Goal: Information Seeking & Learning: Learn about a topic

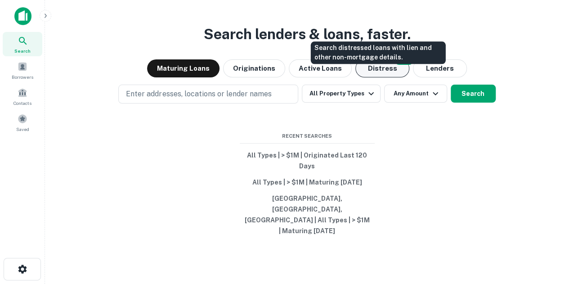
click at [380, 77] on button "Distress" at bounding box center [383, 68] width 54 height 18
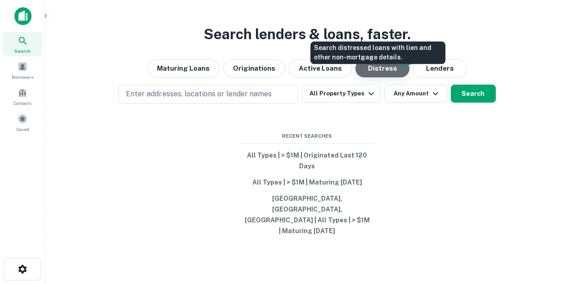
click at [380, 77] on button "Distress" at bounding box center [383, 68] width 54 height 18
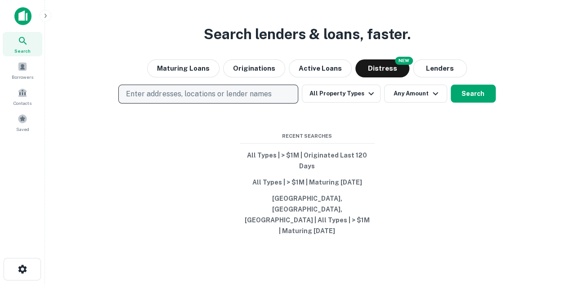
click at [240, 99] on p "Enter addresses, locations or lender names" at bounding box center [198, 94] width 145 height 11
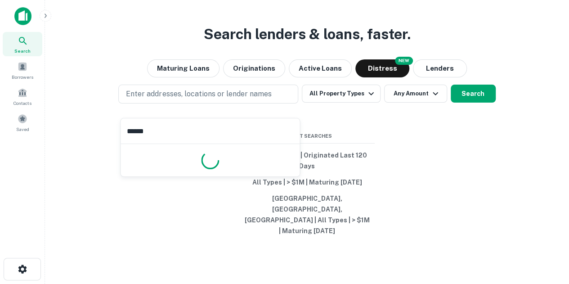
type input "*******"
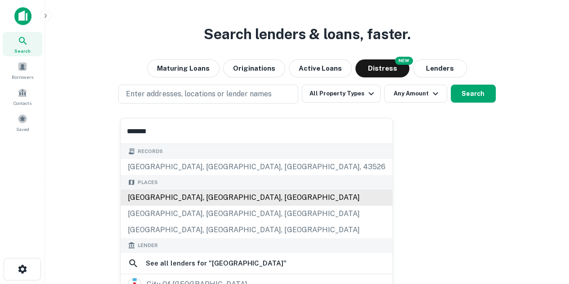
click at [127, 196] on div "[GEOGRAPHIC_DATA], [GEOGRAPHIC_DATA], [GEOGRAPHIC_DATA]" at bounding box center [257, 197] width 272 height 16
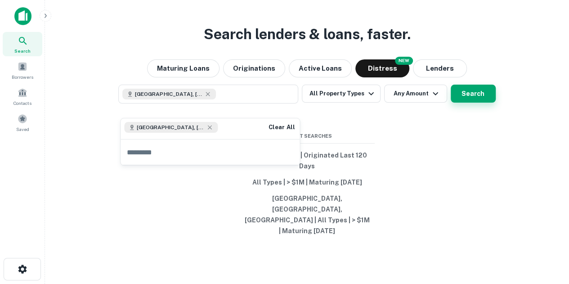
click at [477, 103] on button "Search" at bounding box center [473, 94] width 45 height 18
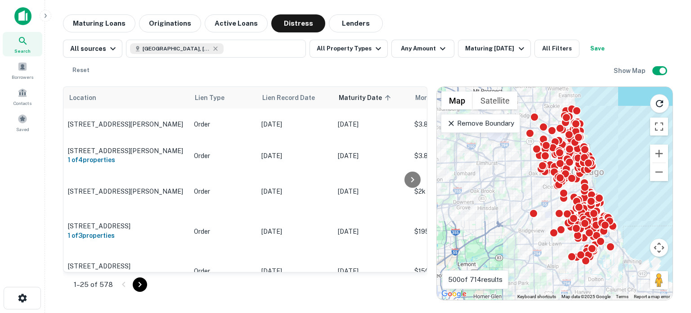
click at [493, 119] on p "Remove Boundary" at bounding box center [480, 123] width 67 height 11
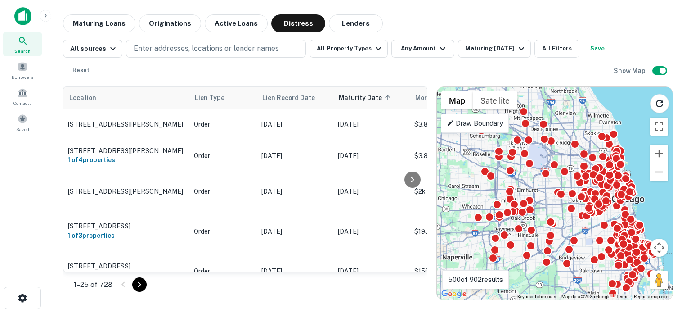
drag, startPoint x: 491, startPoint y: 144, endPoint x: 533, endPoint y: 169, distance: 48.2
click at [530, 169] on div "To activate drag with keyboard, press Alt + Enter. Once in keyboard drag state,…" at bounding box center [555, 193] width 236 height 213
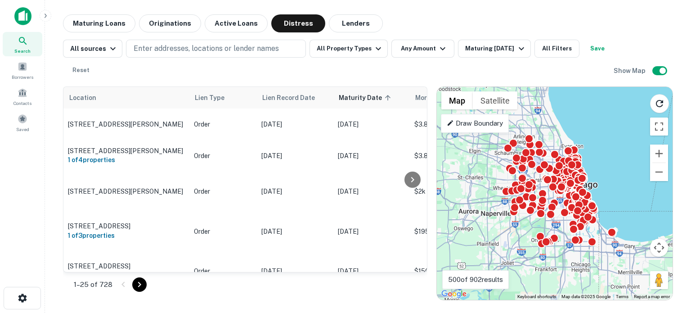
click at [489, 127] on p "Draw Boundary" at bounding box center [475, 123] width 56 height 11
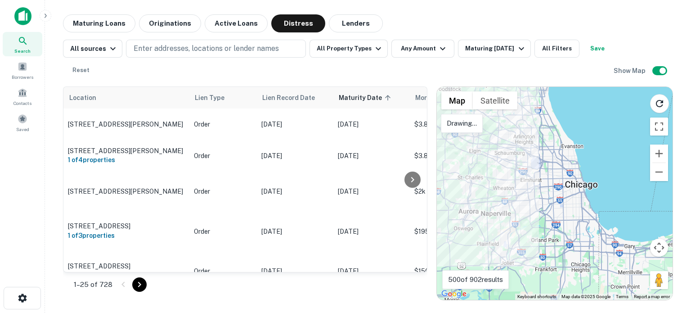
click at [545, 118] on div "Search This Area" at bounding box center [556, 107] width 85 height 40
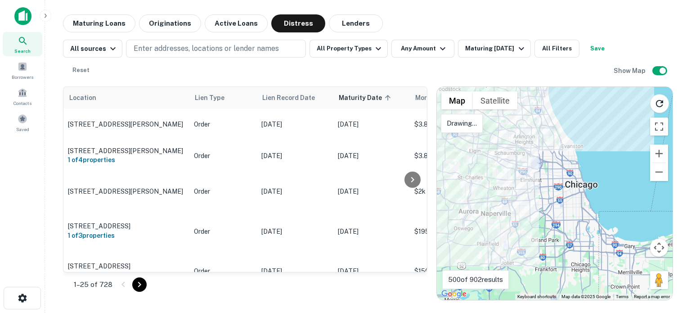
click at [537, 136] on div at bounding box center [555, 193] width 236 height 213
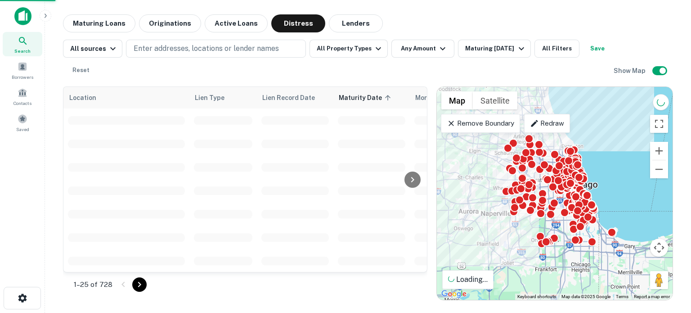
click at [502, 118] on p "Remove Boundary" at bounding box center [480, 123] width 67 height 11
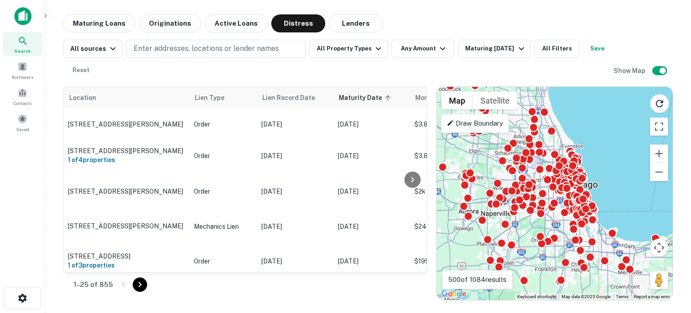
click at [480, 126] on p "Draw Boundary" at bounding box center [475, 123] width 56 height 11
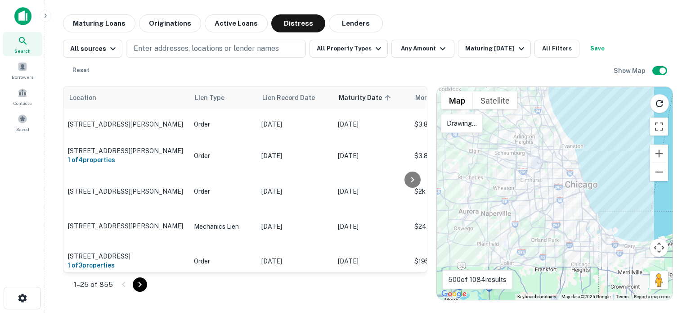
drag, startPoint x: 494, startPoint y: 153, endPoint x: 499, endPoint y: 144, distance: 10.3
click at [499, 144] on div at bounding box center [555, 193] width 236 height 213
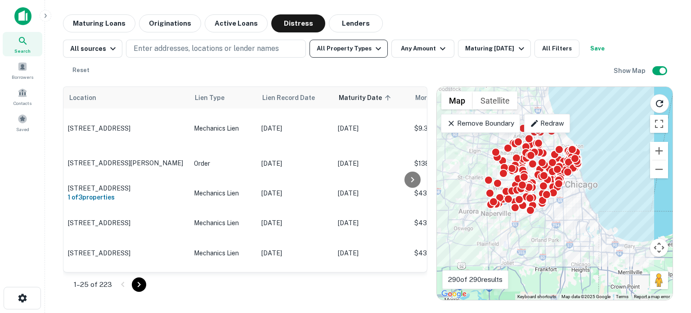
click at [349, 45] on button "All Property Types" at bounding box center [349, 49] width 78 height 18
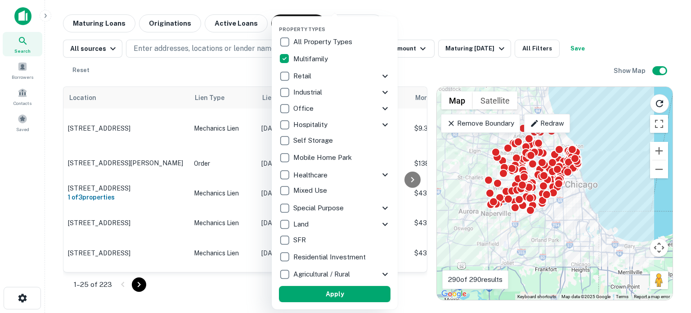
click at [353, 284] on button "Apply" at bounding box center [335, 294] width 112 height 16
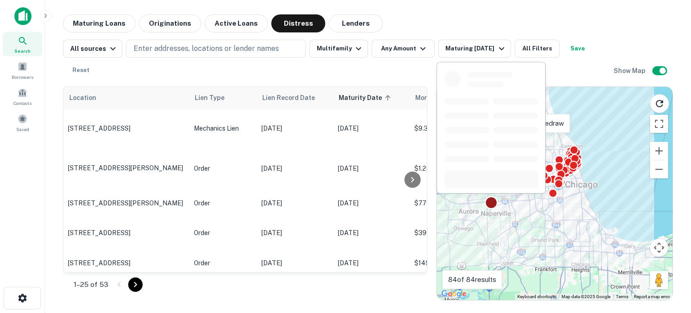
click at [488, 206] on div at bounding box center [491, 202] width 13 height 13
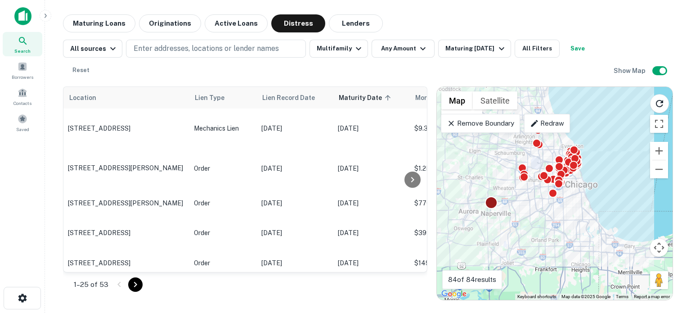
click at [491, 206] on div at bounding box center [491, 202] width 13 height 13
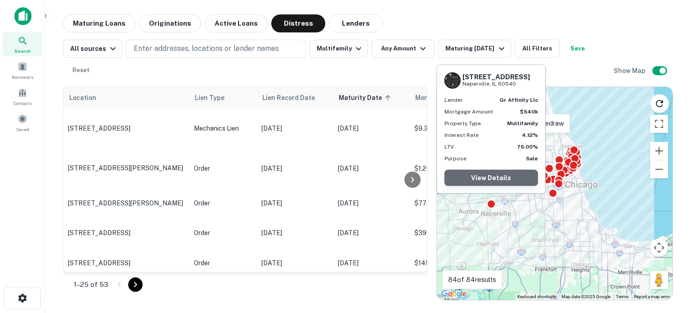
click at [506, 179] on link "View Details" at bounding box center [492, 178] width 94 height 16
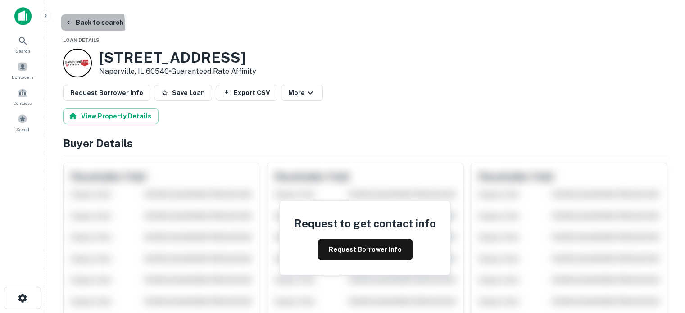
click at [68, 26] on button "Back to search" at bounding box center [94, 22] width 66 height 16
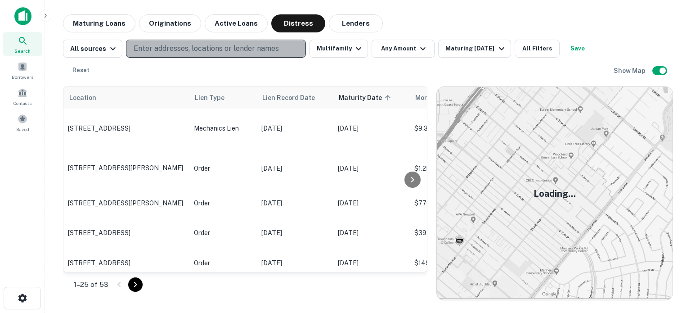
click at [226, 50] on p "Enter addresses, locations or lender names" at bounding box center [206, 48] width 145 height 11
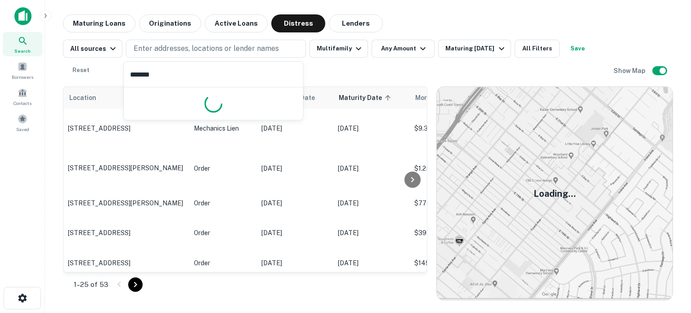
type input "*******"
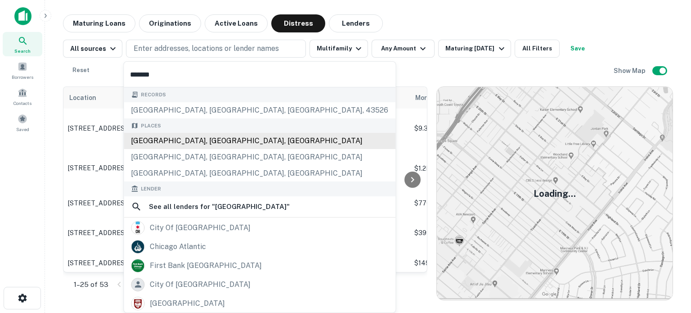
click at [193, 141] on div "Places Chicago, IL, USA Chicago Heights, IL, USA Chicago Ridge, IL, USA" at bounding box center [260, 149] width 272 height 63
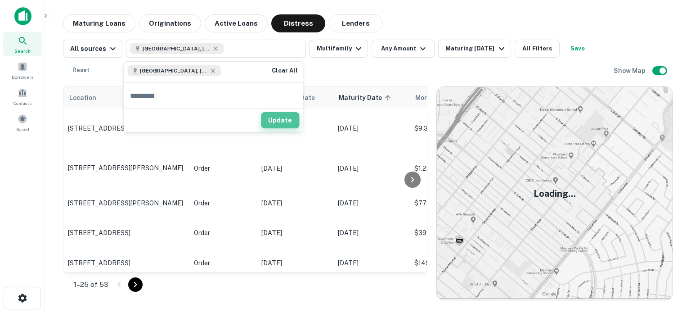
click at [275, 117] on button "Update" at bounding box center [280, 120] width 38 height 16
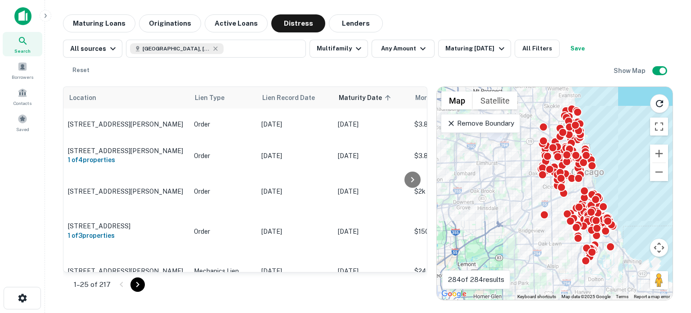
click at [503, 118] on p "Remove Boundary" at bounding box center [480, 123] width 67 height 11
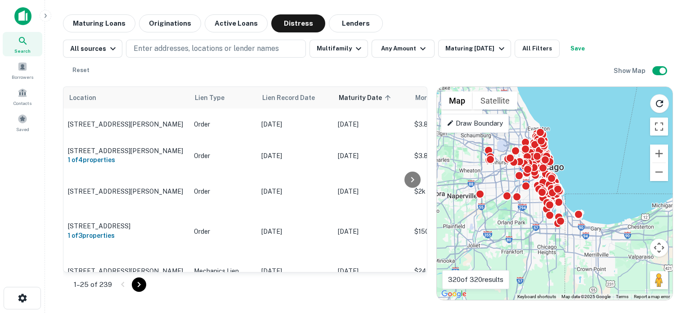
click at [482, 117] on div "Draw Boundary" at bounding box center [475, 123] width 68 height 19
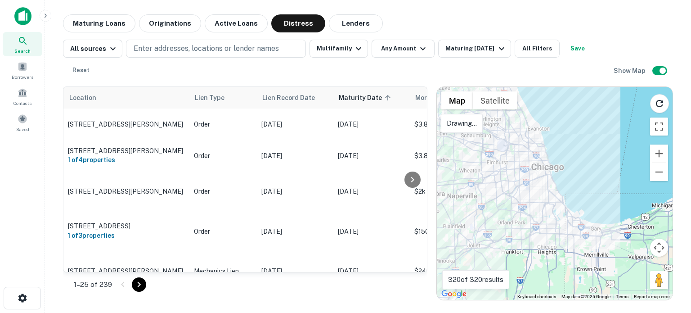
drag, startPoint x: 479, startPoint y: 158, endPoint x: 470, endPoint y: 140, distance: 19.9
click at [470, 140] on div at bounding box center [555, 193] width 236 height 213
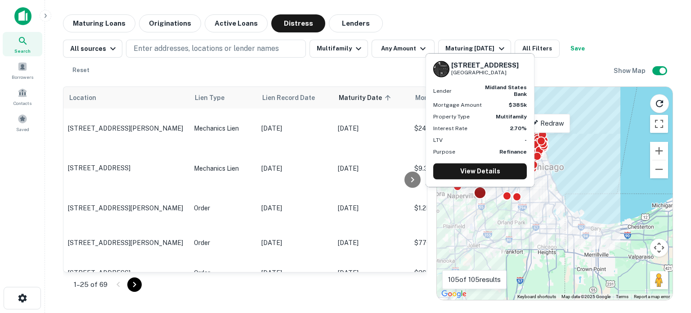
click at [478, 198] on div at bounding box center [480, 192] width 13 height 13
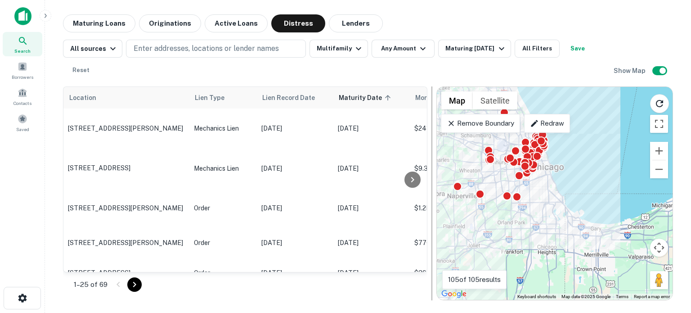
click at [428, 113] on div at bounding box center [432, 193] width 9 height 214
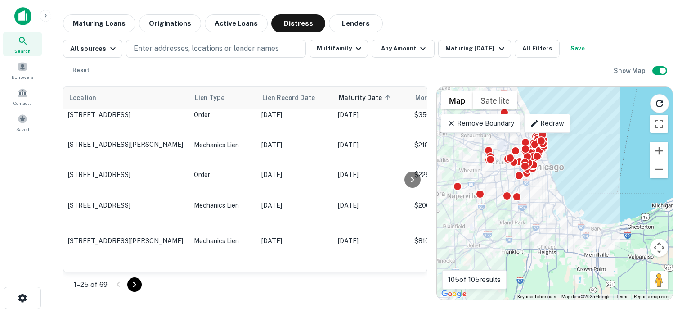
scroll to position [409, 0]
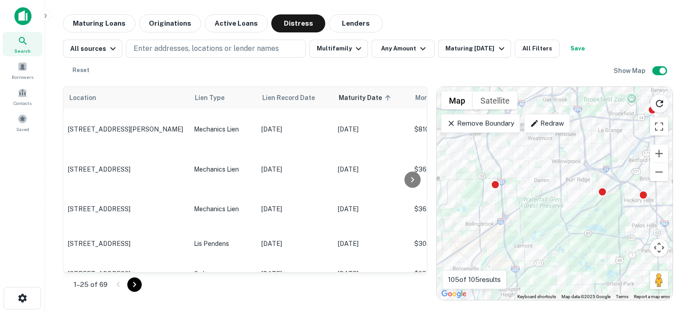
drag, startPoint x: 473, startPoint y: 181, endPoint x: 527, endPoint y: 181, distance: 54.0
click at [527, 181] on div "To activate drag with keyboard, press Alt + Enter. Once in keyboard drag state,…" at bounding box center [555, 193] width 236 height 213
click at [497, 184] on div at bounding box center [495, 182] width 13 height 13
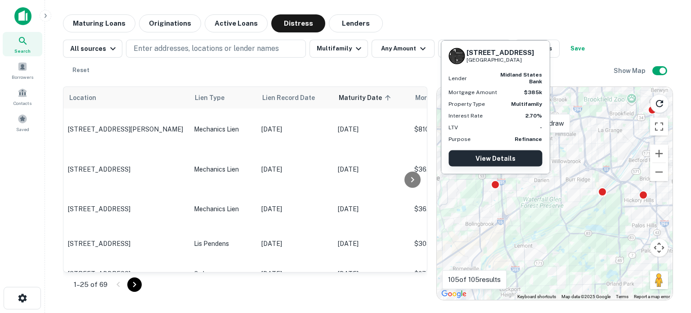
click at [499, 159] on link "View Details" at bounding box center [496, 158] width 94 height 16
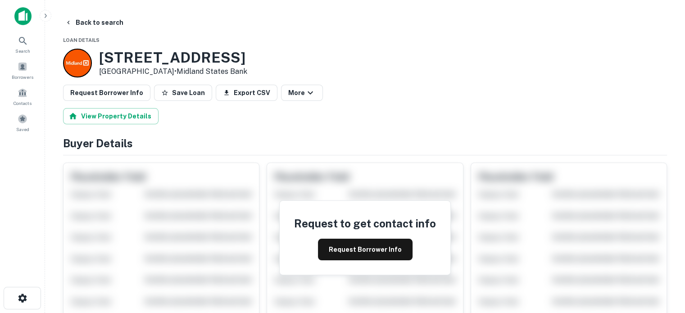
drag, startPoint x: 244, startPoint y: 59, endPoint x: 95, endPoint y: 59, distance: 149.4
click at [95, 59] on div "2528 Waterbury Dr Woodridge, IL 60517 • Midland States Bank" at bounding box center [365, 63] width 604 height 29
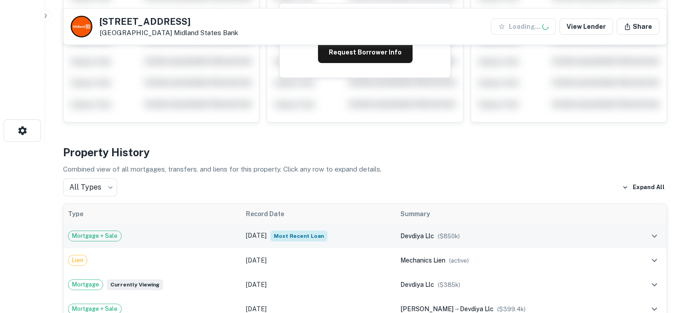
scroll to position [315, 0]
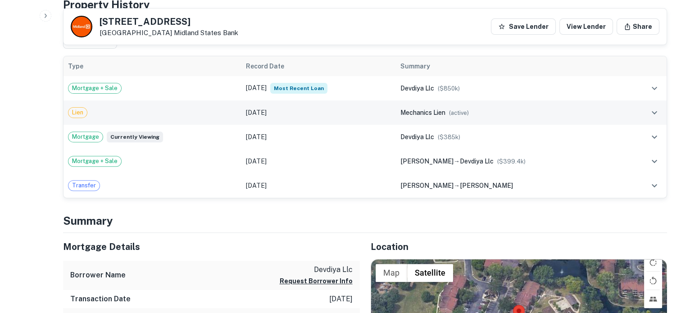
click at [396, 119] on td "[DATE]" at bounding box center [318, 112] width 154 height 24
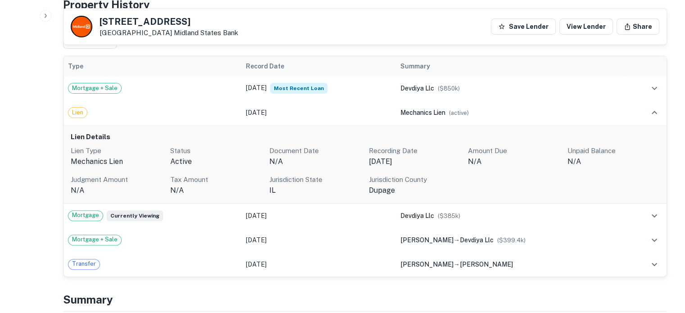
click at [43, 11] on button "button" at bounding box center [46, 16] width 12 height 12
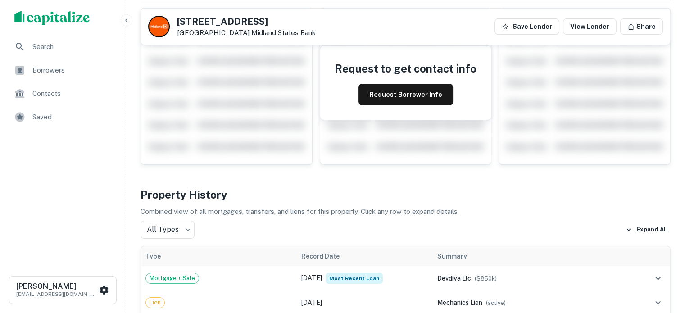
scroll to position [0, 0]
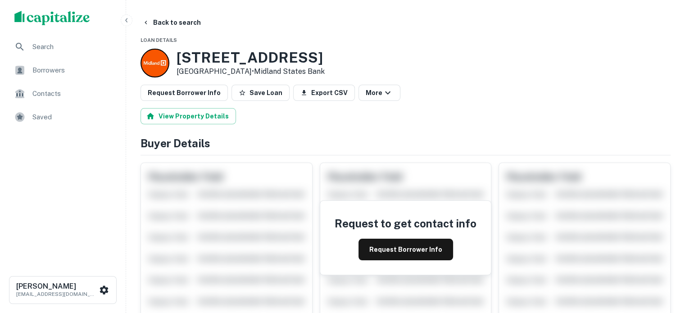
click at [169, 25] on button "Back to search" at bounding box center [172, 22] width 66 height 16
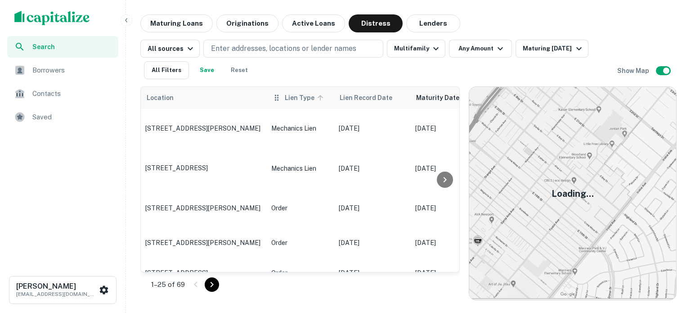
click at [290, 102] on span "Lien Type" at bounding box center [305, 97] width 41 height 11
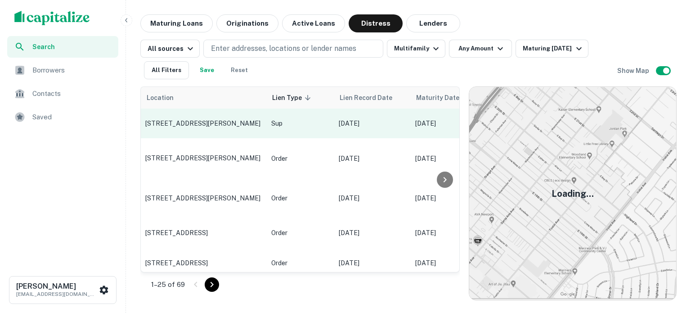
click at [261, 122] on p "[STREET_ADDRESS][PERSON_NAME]" at bounding box center [203, 123] width 117 height 8
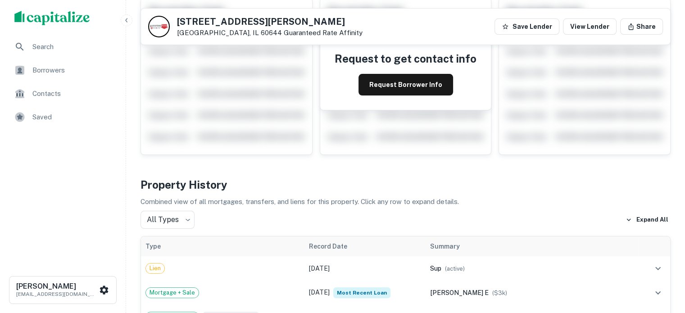
scroll to position [225, 0]
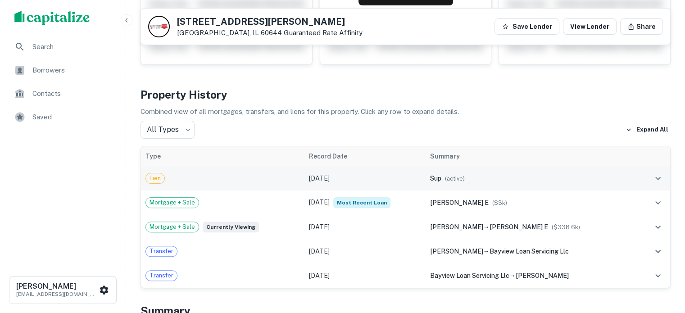
click at [483, 181] on div "sup ( active )" at bounding box center [531, 178] width 203 height 10
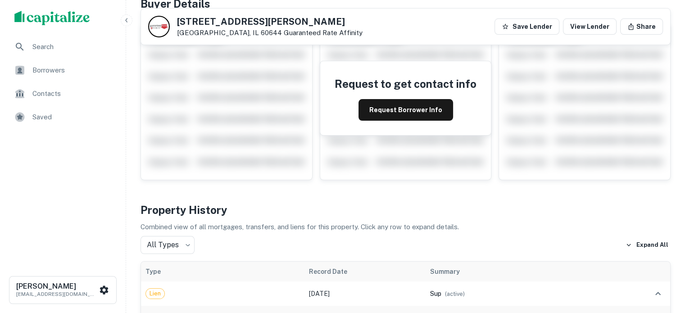
scroll to position [0, 0]
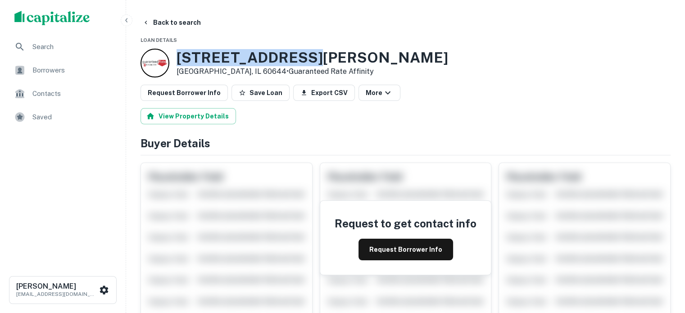
drag, startPoint x: 176, startPoint y: 57, endPoint x: 326, endPoint y: 59, distance: 149.9
click at [326, 59] on div "[STREET_ADDRESS][PERSON_NAME] • Guaranteed Rate Affinity" at bounding box center [405, 63] width 530 height 29
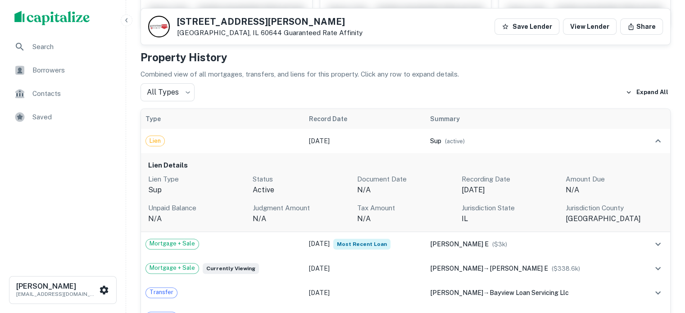
scroll to position [315, 0]
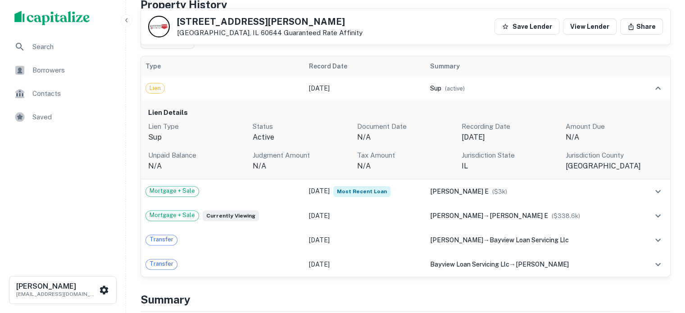
drag, startPoint x: -205, startPoint y: 197, endPoint x: -250, endPoint y: 197, distance: 45.5
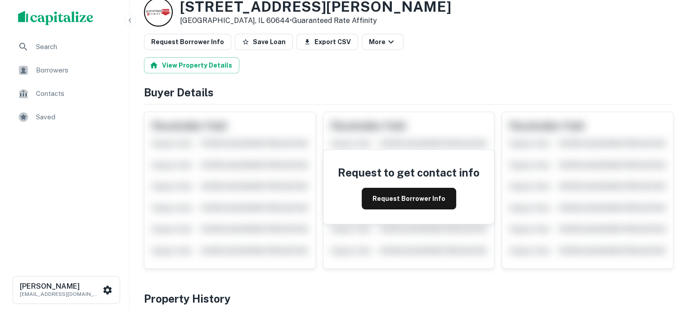
scroll to position [0, 0]
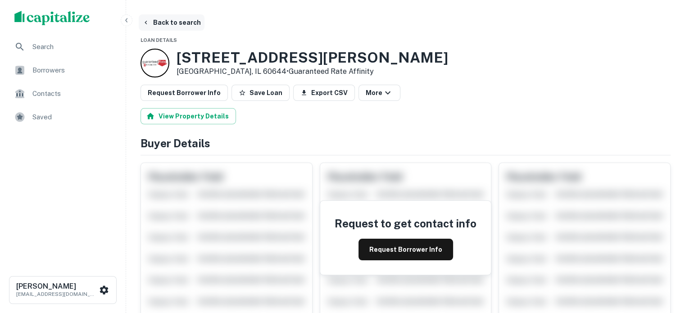
click at [151, 19] on button "Back to search" at bounding box center [172, 22] width 66 height 16
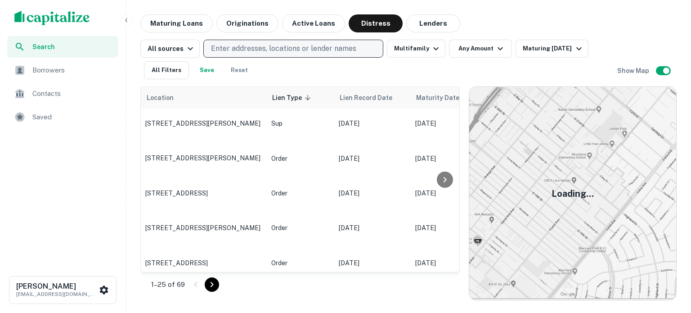
drag, startPoint x: 329, startPoint y: 54, endPoint x: 324, endPoint y: 56, distance: 4.6
click at [324, 56] on button "Enter addresses, locations or lender names" at bounding box center [293, 49] width 180 height 18
type input "********"
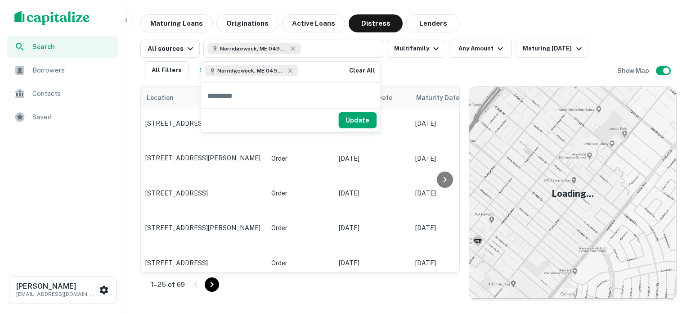
click at [377, 69] on div "Clear All" at bounding box center [362, 72] width 36 height 21
click at [367, 68] on button "Clear All" at bounding box center [362, 70] width 29 height 11
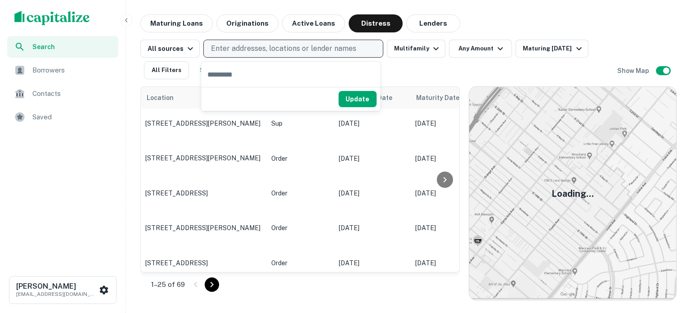
click at [284, 56] on button "Enter addresses, locations or lender names" at bounding box center [293, 49] width 180 height 18
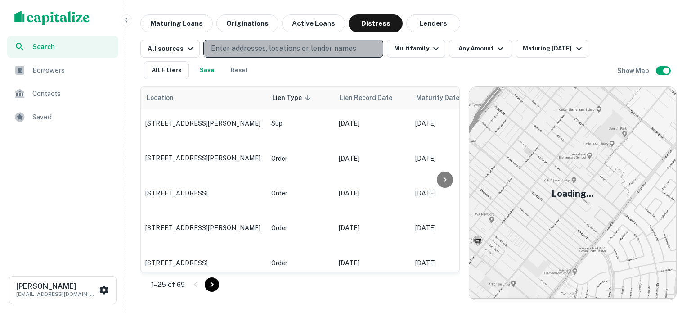
click at [281, 48] on p "Enter addresses, locations or lender names" at bounding box center [283, 48] width 145 height 11
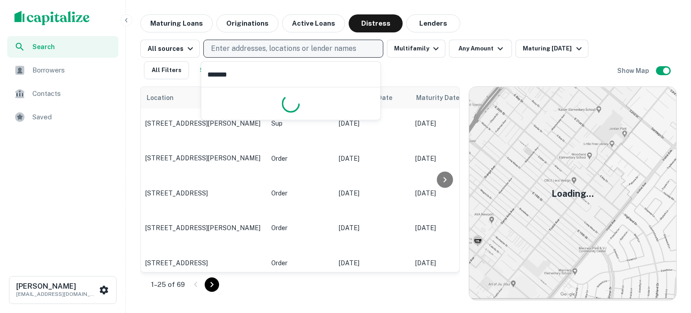
type input "********"
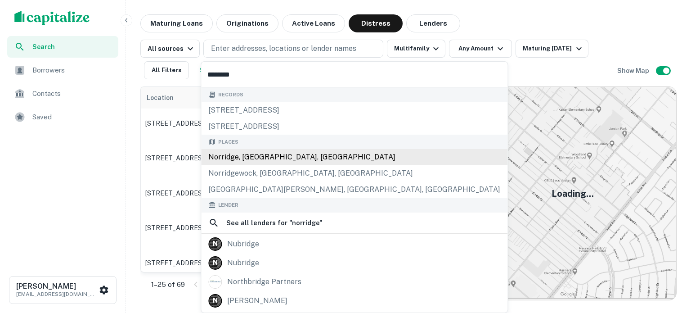
click at [235, 161] on div "Norridge, IL, USA" at bounding box center [354, 157] width 306 height 16
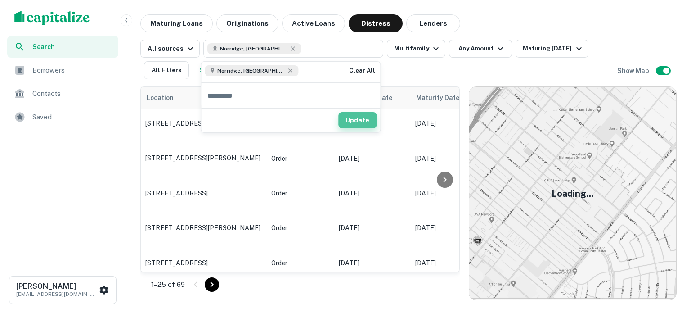
click at [371, 119] on button "Update" at bounding box center [357, 120] width 38 height 16
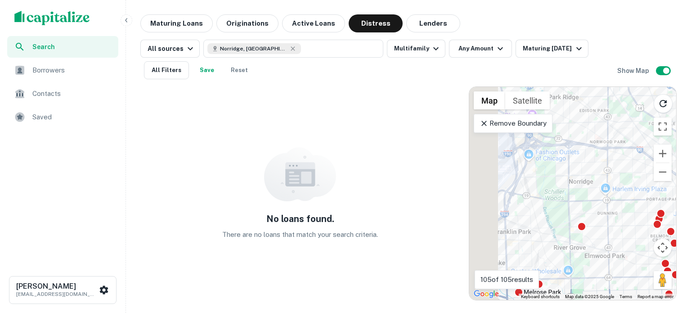
drag, startPoint x: 516, startPoint y: 175, endPoint x: 567, endPoint y: 189, distance: 52.6
click at [567, 189] on div "To activate drag with keyboard, press Alt + Enter. Once in keyboard drag state,…" at bounding box center [572, 193] width 207 height 213
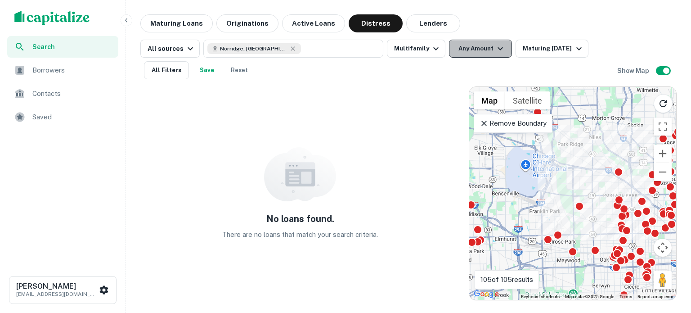
click at [482, 54] on button "Any Amount" at bounding box center [480, 49] width 63 height 18
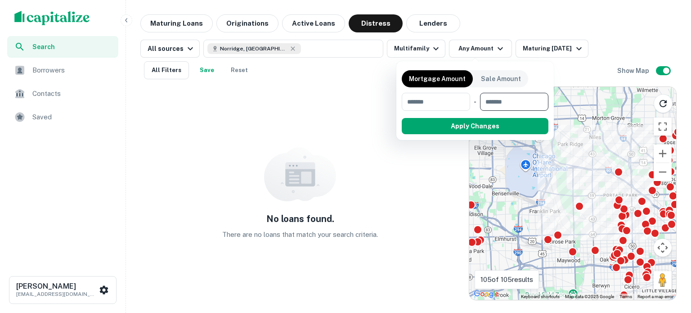
click at [501, 94] on input "number" at bounding box center [511, 102] width 62 height 18
type input "*******"
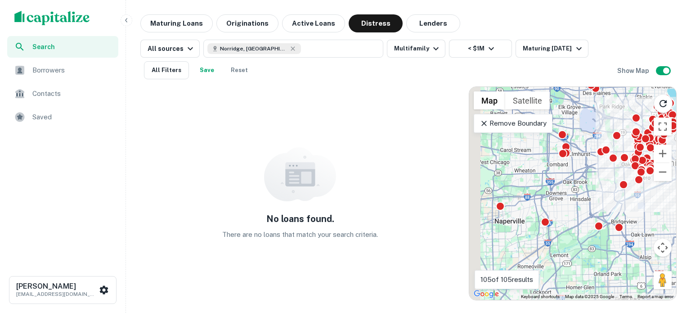
drag, startPoint x: 523, startPoint y: 217, endPoint x: 551, endPoint y: 167, distance: 57.0
click at [551, 167] on div "To activate drag with keyboard, press Alt + Enter. Once in keyboard drag state,…" at bounding box center [572, 193] width 207 height 213
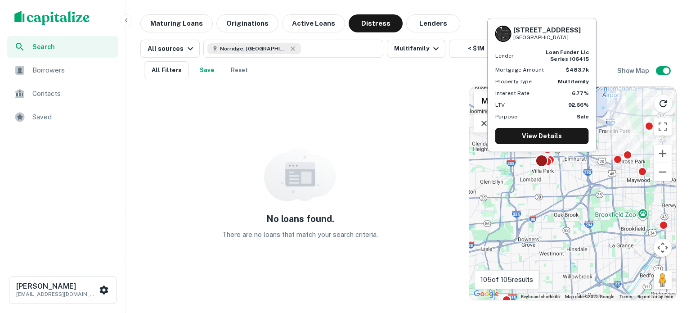
click at [537, 162] on div at bounding box center [542, 160] width 13 height 13
drag, startPoint x: 512, startPoint y: 32, endPoint x: 556, endPoint y: 39, distance: 44.8
click at [556, 39] on div "[STREET_ADDRESS]" at bounding box center [543, 34] width 94 height 16
click at [525, 139] on link "View Details" at bounding box center [543, 136] width 94 height 16
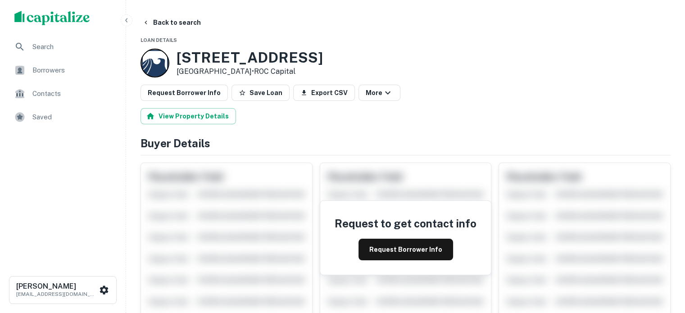
drag, startPoint x: 181, startPoint y: 60, endPoint x: 304, endPoint y: 56, distance: 123.4
click at [303, 58] on div "[STREET_ADDRESS] • ROC Capital" at bounding box center [405, 63] width 530 height 29
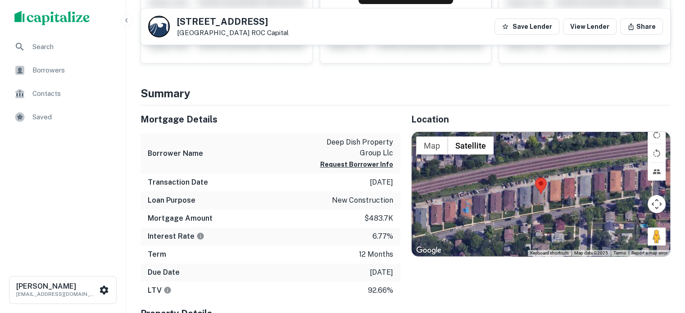
scroll to position [90, 0]
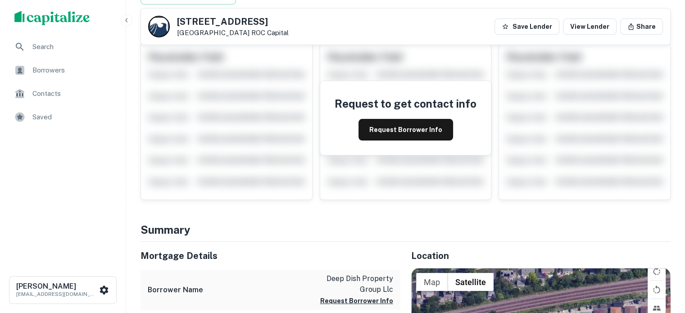
click at [131, 18] on button "button" at bounding box center [127, 20] width 12 height 12
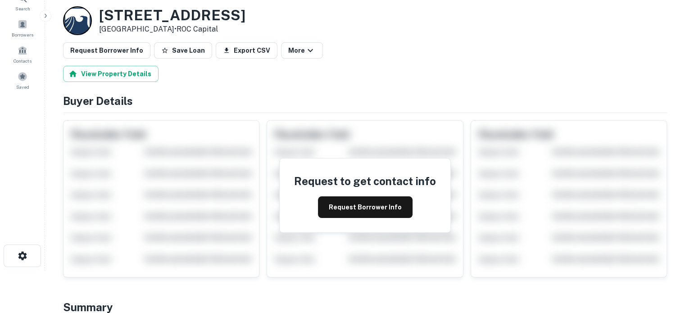
scroll to position [0, 0]
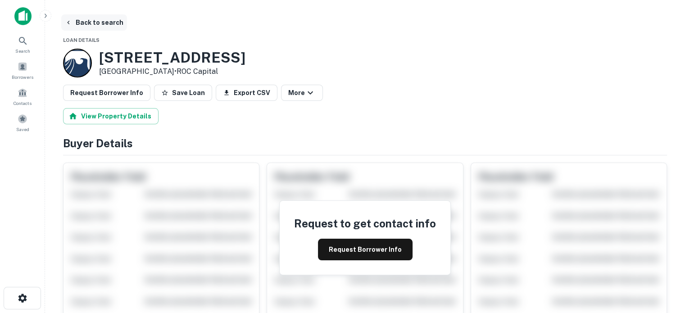
click at [94, 28] on button "Back to search" at bounding box center [94, 22] width 66 height 16
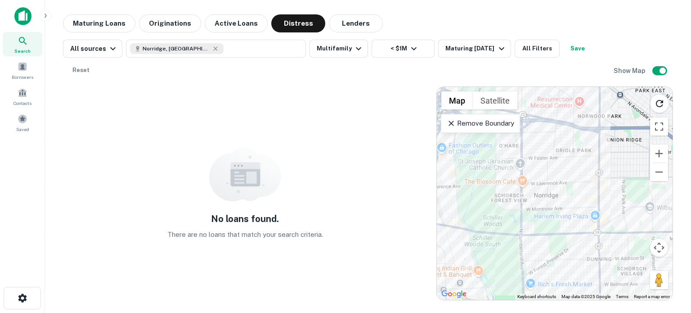
click at [20, 16] on img at bounding box center [22, 16] width 17 height 18
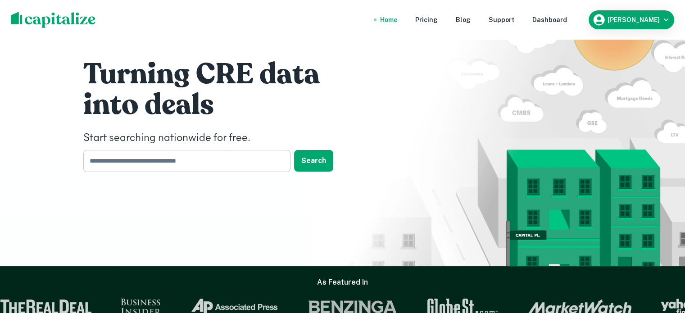
click at [240, 164] on input "text" at bounding box center [183, 161] width 201 height 22
type input "*******"
click at [331, 160] on button "Search" at bounding box center [313, 161] width 39 height 22
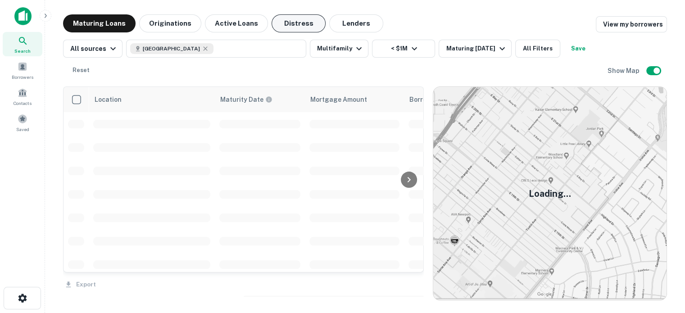
click at [286, 27] on button "Distress" at bounding box center [298, 23] width 54 height 18
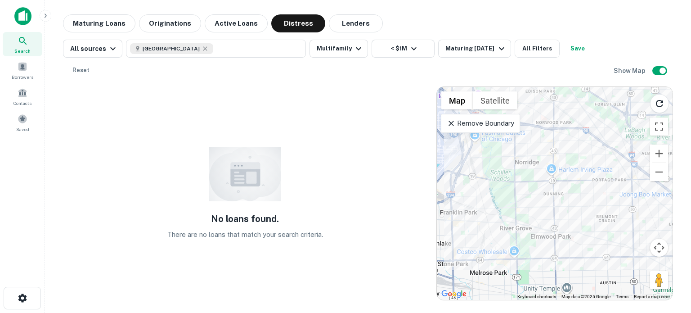
drag, startPoint x: 477, startPoint y: 174, endPoint x: 514, endPoint y: 174, distance: 36.9
click at [514, 175] on div at bounding box center [555, 193] width 236 height 213
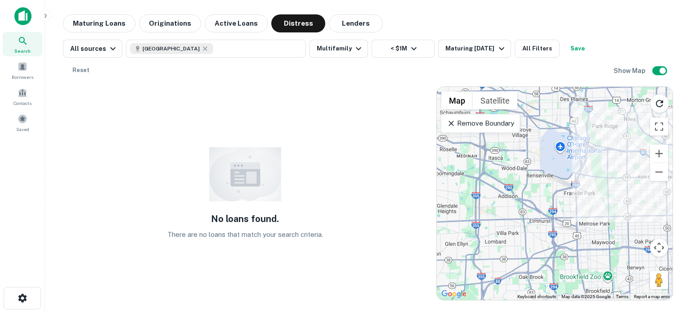
drag, startPoint x: 508, startPoint y: 165, endPoint x: 473, endPoint y: 121, distance: 56.4
click at [578, 158] on div at bounding box center [555, 193] width 236 height 213
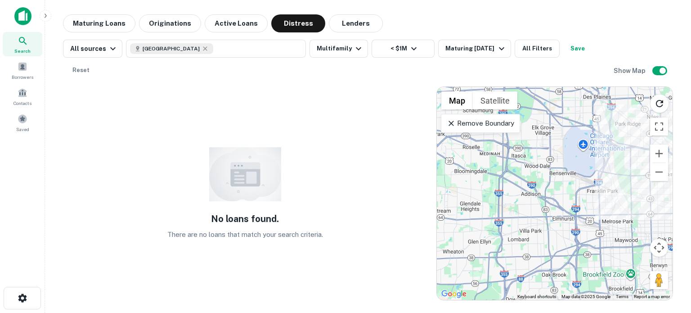
drag, startPoint x: 545, startPoint y: 198, endPoint x: 616, endPoint y: 266, distance: 98.3
click at [616, 266] on div at bounding box center [555, 193] width 236 height 213
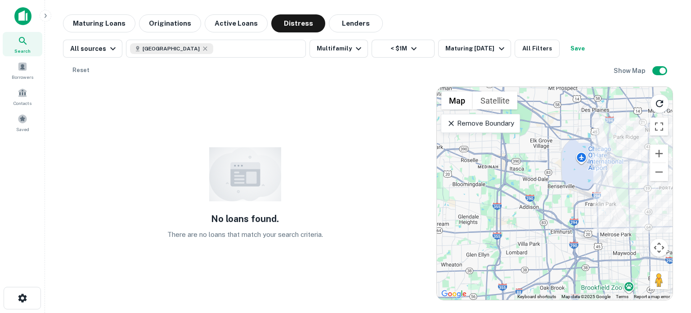
click at [490, 132] on div at bounding box center [555, 193] width 236 height 213
click at [473, 122] on p "Remove Boundary" at bounding box center [480, 123] width 67 height 11
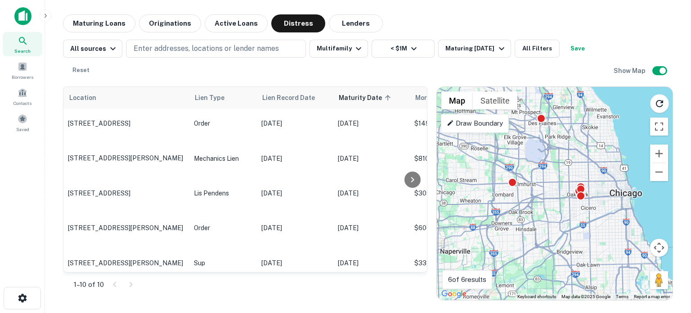
click at [484, 126] on p "Draw Boundary" at bounding box center [475, 123] width 56 height 11
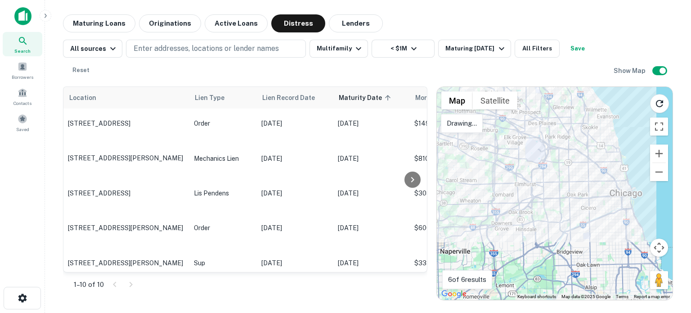
click at [447, 135] on div at bounding box center [555, 193] width 236 height 213
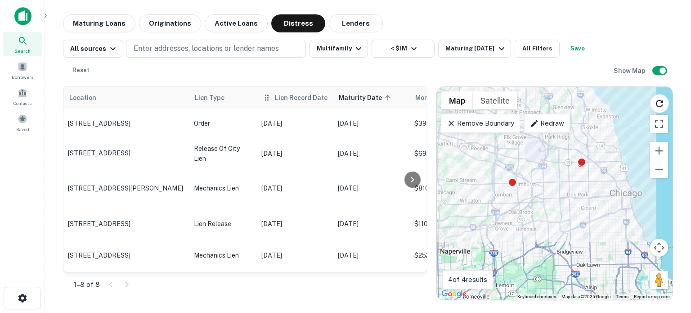
click at [296, 102] on span "Lien Record Date" at bounding box center [301, 97] width 53 height 11
click at [305, 99] on span "Lien Record Date" at bounding box center [301, 97] width 53 height 11
click at [317, 95] on span "Lien Record Date" at bounding box center [301, 97] width 53 height 11
click at [269, 100] on icon at bounding box center [266, 97] width 9 height 11
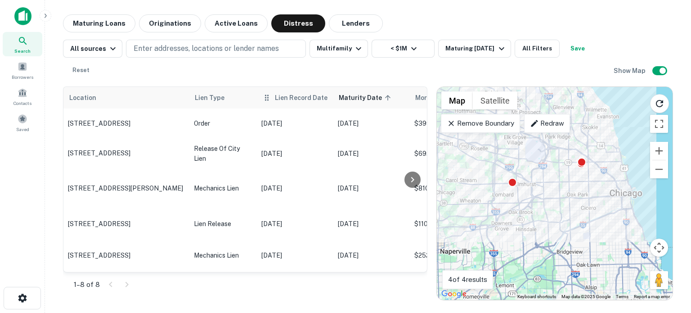
click at [295, 100] on span "Lien Record Date" at bounding box center [301, 97] width 53 height 11
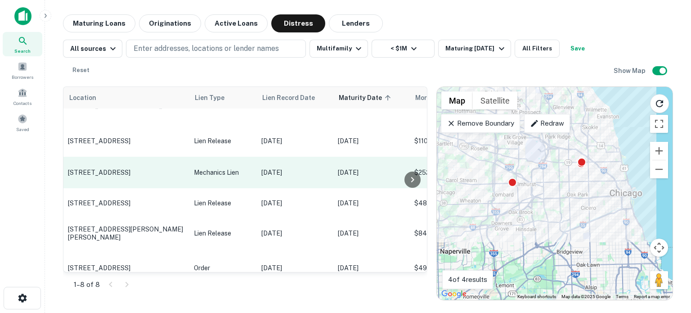
scroll to position [95, 0]
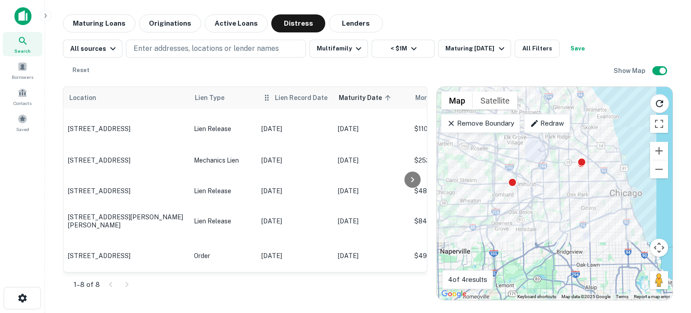
click at [293, 96] on span "Lien Record Date" at bounding box center [301, 97] width 53 height 11
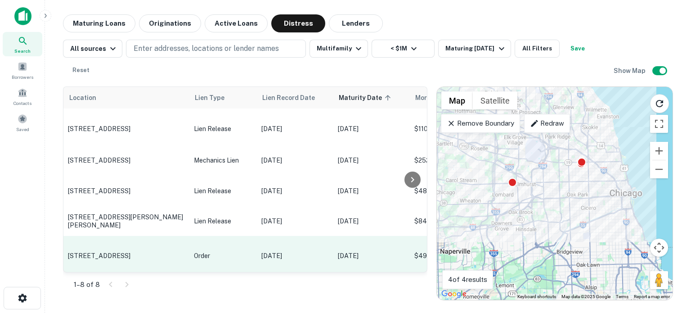
click at [165, 252] on p "[STREET_ADDRESS]" at bounding box center [126, 256] width 117 height 8
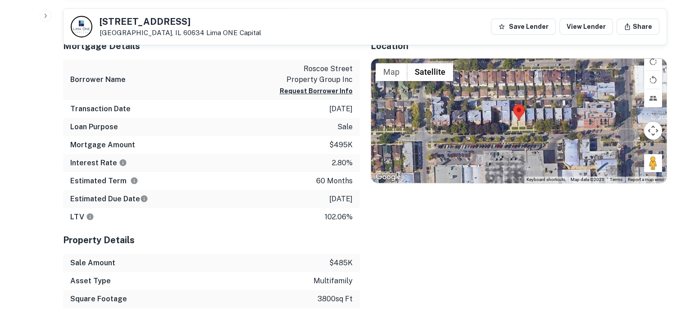
scroll to position [495, 0]
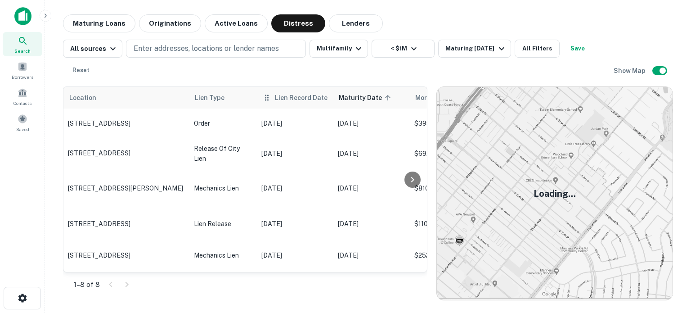
click at [280, 101] on span "Lien Record Date" at bounding box center [301, 97] width 53 height 11
click at [261, 101] on th "Lien Record Date" at bounding box center [295, 98] width 77 height 22
click at [270, 100] on icon at bounding box center [266, 97] width 9 height 11
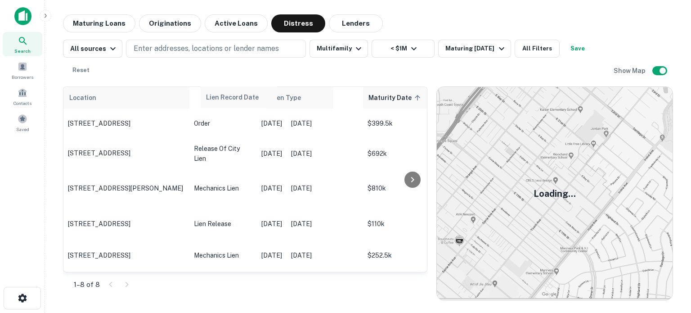
drag, startPoint x: 270, startPoint y: 100, endPoint x: 218, endPoint y: 100, distance: 52.2
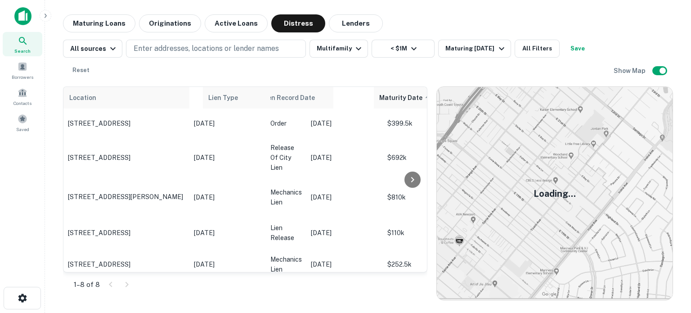
drag, startPoint x: 284, startPoint y: 95, endPoint x: 218, endPoint y: 95, distance: 66.6
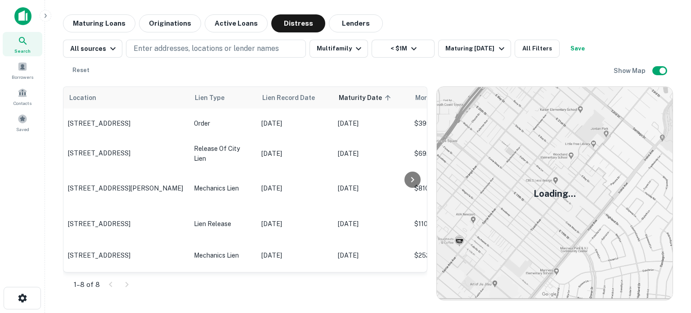
click at [14, 10] on div at bounding box center [22, 19] width 45 height 25
click at [14, 18] on div at bounding box center [22, 19] width 45 height 25
click at [25, 18] on img at bounding box center [22, 16] width 17 height 18
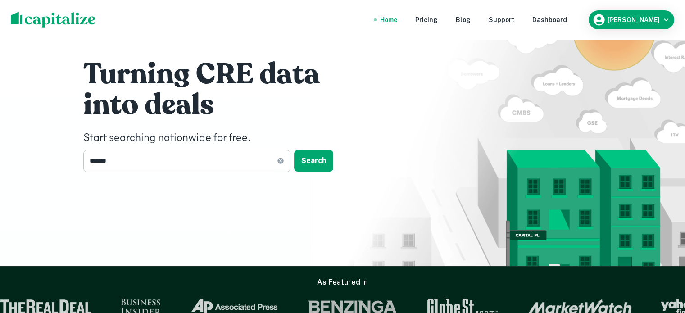
drag, startPoint x: 275, startPoint y: 156, endPoint x: 281, endPoint y: 159, distance: 6.3
click at [275, 156] on input "*******" at bounding box center [180, 161] width 194 height 22
click at [284, 162] on div "******* ​" at bounding box center [186, 161] width 207 height 22
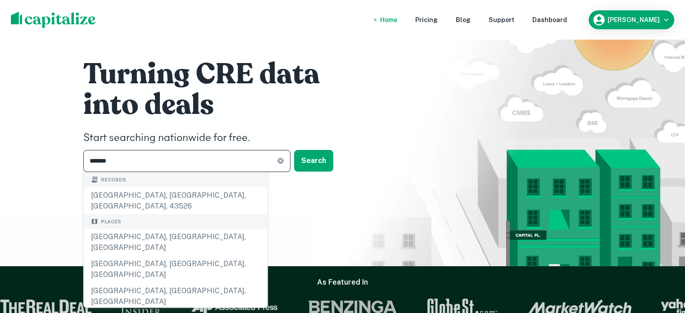
click at [274, 163] on input "*******" at bounding box center [180, 161] width 194 height 22
click at [277, 161] on icon at bounding box center [280, 161] width 6 height 6
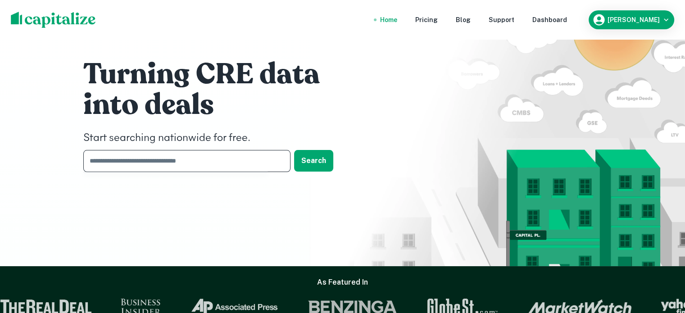
drag, startPoint x: 228, startPoint y: 164, endPoint x: 222, endPoint y: 164, distance: 5.9
click at [222, 164] on input "text" at bounding box center [183, 161] width 201 height 22
type input "**********"
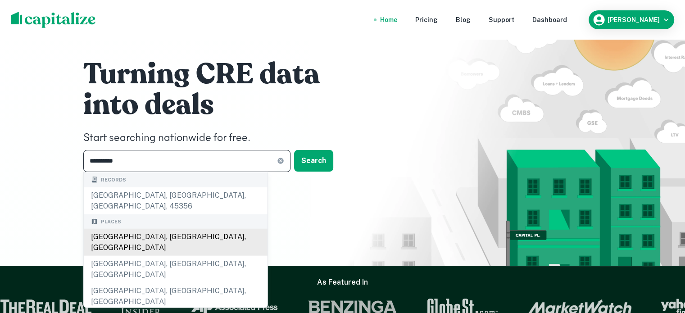
click at [155, 229] on div "[GEOGRAPHIC_DATA], [GEOGRAPHIC_DATA], [GEOGRAPHIC_DATA]" at bounding box center [176, 242] width 184 height 27
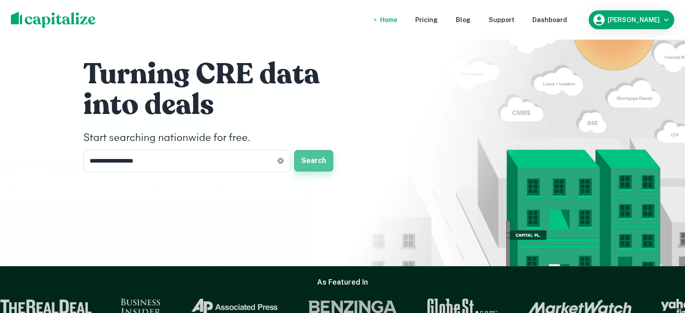
click at [309, 167] on button "Search" at bounding box center [313, 161] width 39 height 22
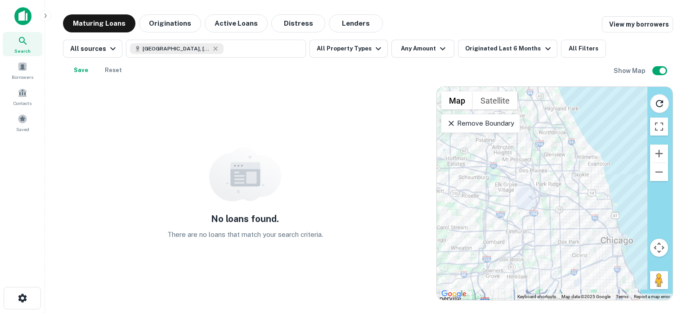
drag, startPoint x: 522, startPoint y: 160, endPoint x: 526, endPoint y: 148, distance: 12.2
click at [526, 148] on div at bounding box center [555, 193] width 236 height 213
click at [302, 28] on button "Distress" at bounding box center [298, 23] width 54 height 18
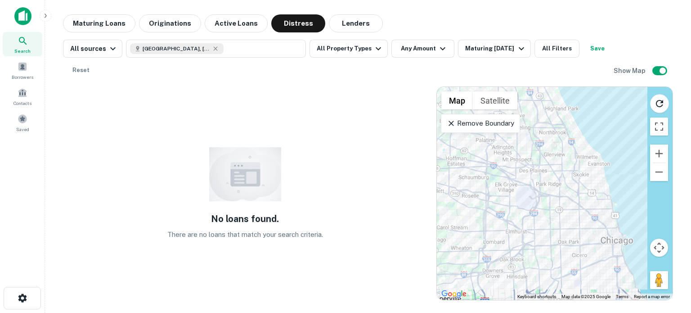
click at [490, 124] on p "Remove Boundary" at bounding box center [480, 123] width 67 height 11
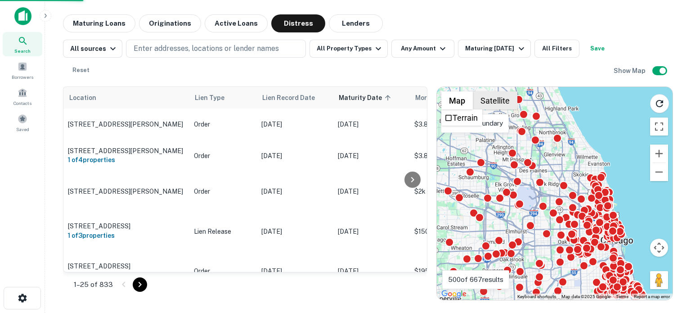
drag, startPoint x: 459, startPoint y: 93, endPoint x: 474, endPoint y: 102, distance: 17.4
click at [474, 102] on div "Map Terrain Satellite Labels" at bounding box center [480, 100] width 76 height 18
click at [484, 118] on p "Draw Boundary" at bounding box center [475, 123] width 56 height 11
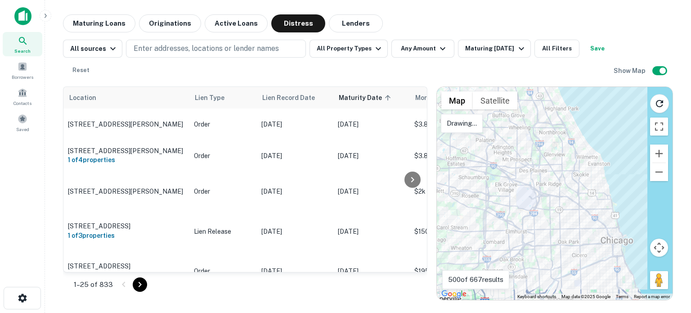
click at [463, 161] on div at bounding box center [555, 193] width 236 height 213
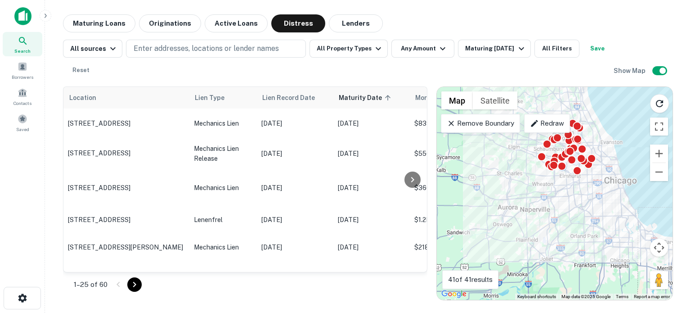
drag, startPoint x: 545, startPoint y: 266, endPoint x: 577, endPoint y: 184, distance: 87.8
click at [577, 184] on div "To activate drag with keyboard, press Alt + Enter. Once in keyboard drag state,…" at bounding box center [555, 193] width 236 height 213
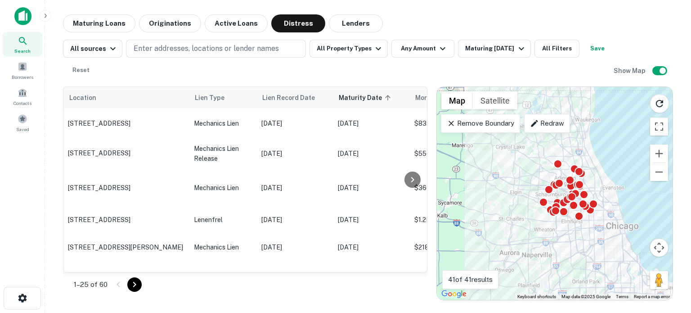
click at [572, 248] on div "To activate drag with keyboard, press Alt + Enter. Once in keyboard drag state,…" at bounding box center [555, 193] width 236 height 213
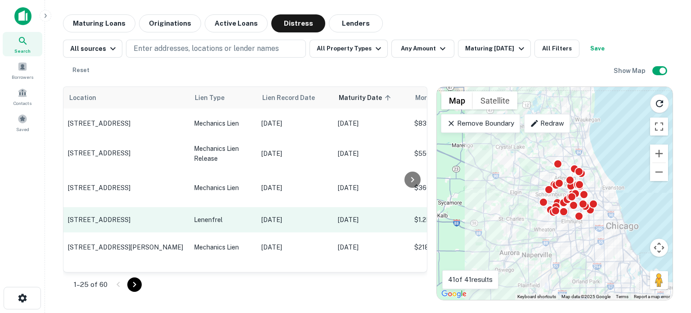
click at [177, 224] on p "[STREET_ADDRESS]" at bounding box center [126, 220] width 117 height 8
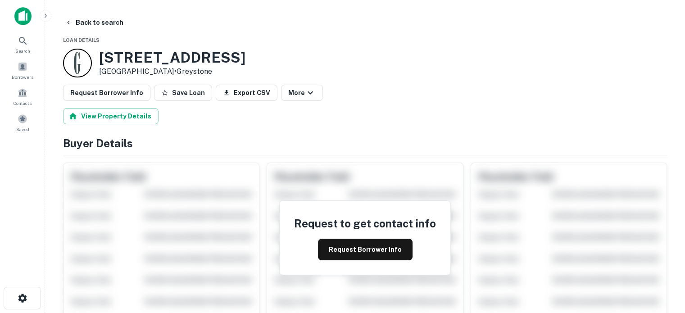
drag, startPoint x: 303, startPoint y: 51, endPoint x: 103, endPoint y: 58, distance: 200.4
click at [103, 58] on div "[STREET_ADDRESS] • [GEOGRAPHIC_DATA]" at bounding box center [365, 63] width 604 height 29
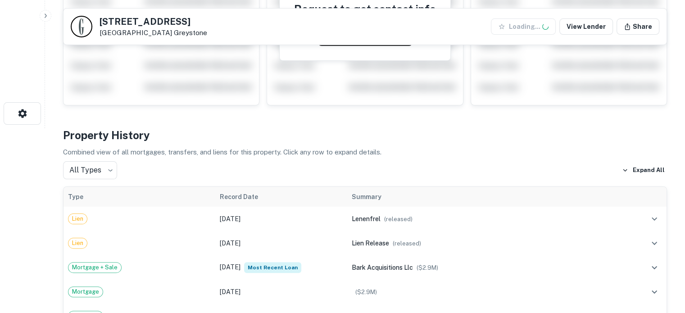
scroll to position [270, 0]
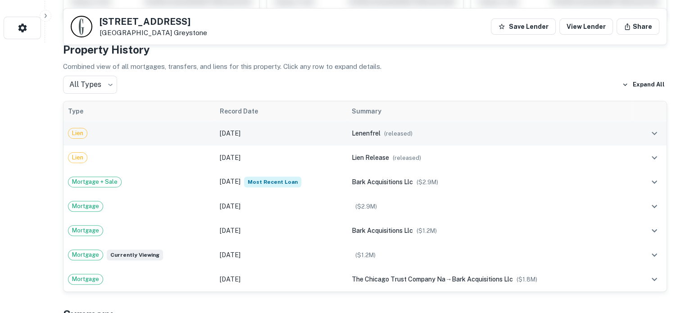
click at [480, 135] on div "lenenfrel ( released )" at bounding box center [488, 133] width 275 height 10
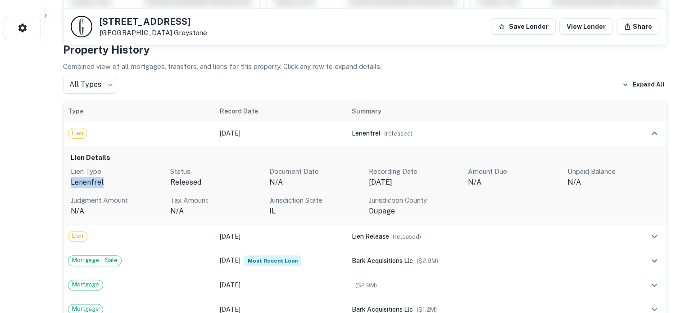
drag, startPoint x: 104, startPoint y: 186, endPoint x: 71, endPoint y: 189, distance: 33.9
click at [71, 189] on div "Lien Type lenenfrel Status released Document Date N/A Recording Date [DATE] Amo…" at bounding box center [365, 191] width 588 height 50
copy p "lenenfrel"
